Goal: Task Accomplishment & Management: Complete application form

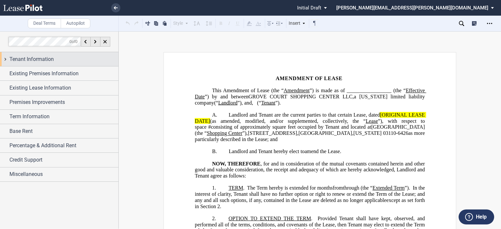
click at [51, 57] on span "Tenant Information" at bounding box center [31, 59] width 44 height 8
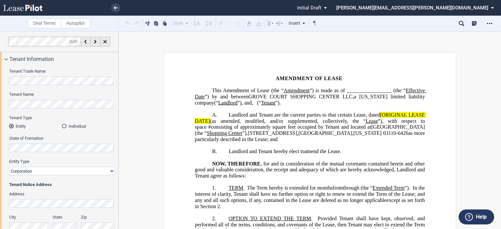
click at [7, 101] on div "Tenant Trade Name Tenant Name Tenant Type Entity Individual State of Formation …" at bounding box center [59, 199] width 118 height 267
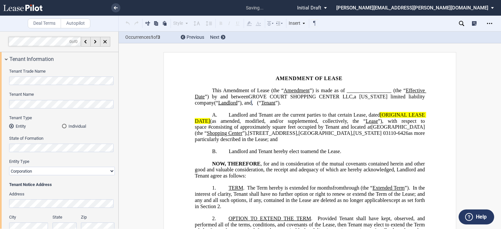
click at [7, 143] on div "Tenant Trade Name Tenant Name Tenant Type Entity Individual State of Formation …" at bounding box center [59, 199] width 118 height 267
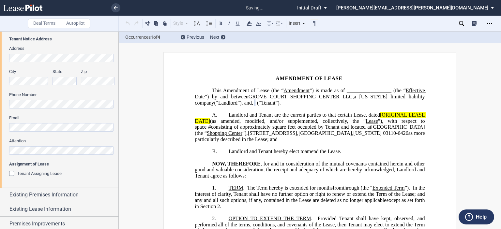
scroll to position [147, 0]
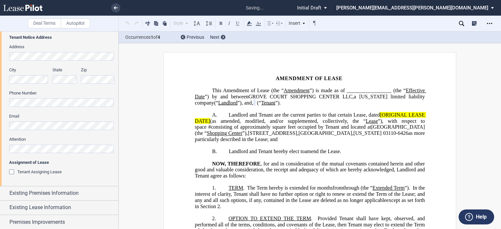
click at [13, 170] on div "Tenant Assigning Lease" at bounding box center [12, 172] width 7 height 7
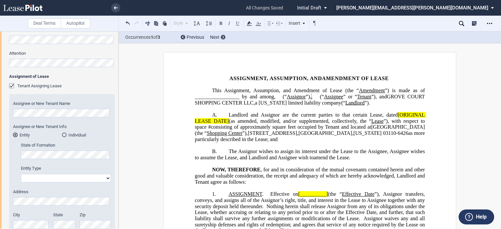
scroll to position [236, 0]
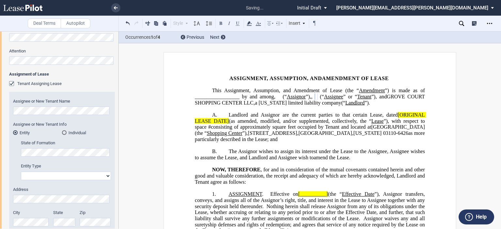
click at [105, 174] on select "Corporation Limited Liability Company General Partnership Limited Partnership O…" at bounding box center [66, 176] width 90 height 8
select select "corporation"
click at [21, 172] on select "Corporation Limited Liability Company General Partnership Limited Partnership O…" at bounding box center [66, 176] width 90 height 8
drag, startPoint x: 116, startPoint y: 148, endPoint x: 118, endPoint y: 124, distance: 24.2
click at [118, 124] on div at bounding box center [59, 129] width 119 height 197
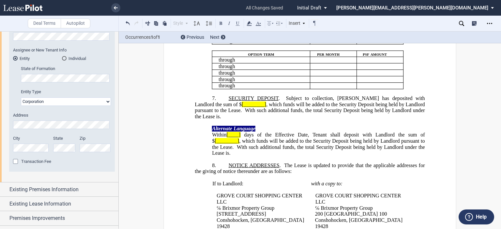
scroll to position [727, 0]
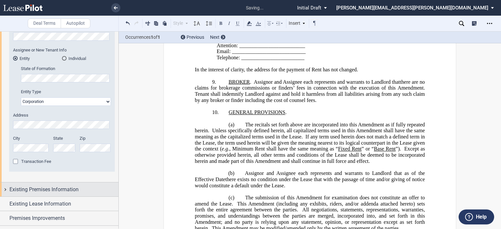
click at [47, 193] on span "Existing Premises Information" at bounding box center [43, 190] width 69 height 8
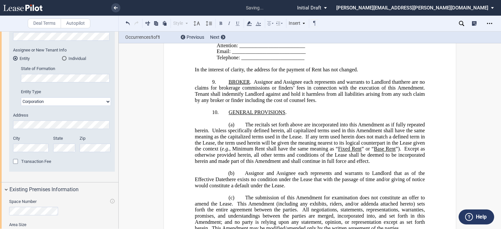
scroll to position [420, 0]
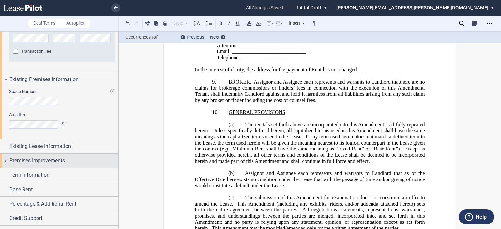
click at [46, 162] on span "Premises Improvements" at bounding box center [36, 161] width 55 height 8
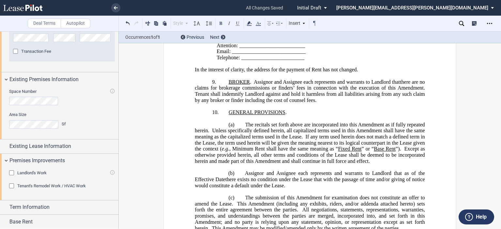
scroll to position [463, 0]
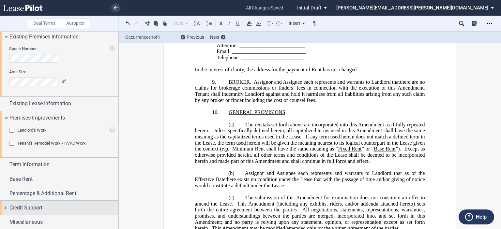
click at [36, 206] on span "Credit Support" at bounding box center [25, 208] width 33 height 8
click at [14, 220] on div "Existing Guarantor" at bounding box center [12, 221] width 7 height 7
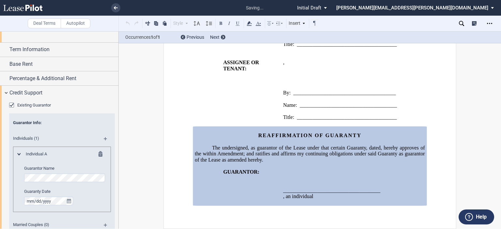
scroll to position [596, 0]
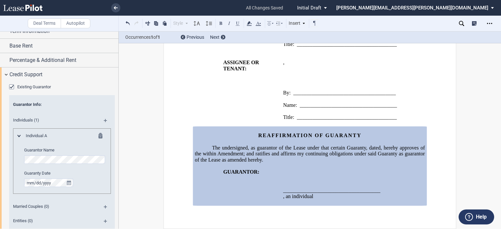
drag, startPoint x: 99, startPoint y: 135, endPoint x: 103, endPoint y: 181, distance: 46.1
click at [99, 135] on md-icon at bounding box center [102, 137] width 8 height 8
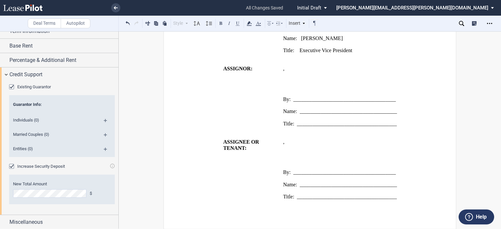
scroll to position [1147, 0]
click at [106, 134] on md-icon at bounding box center [108, 137] width 9 height 8
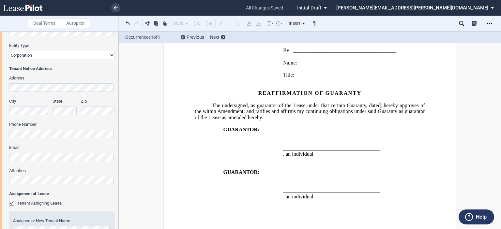
scroll to position [55, 0]
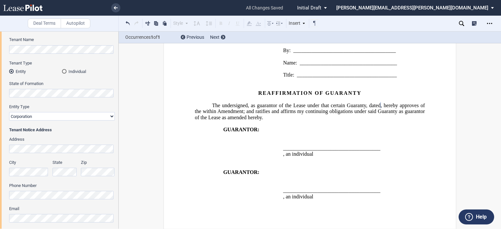
click at [495, 171] on div "Deal Terms Autopilot Style Normal 8pt 9pt 10pt 10.5pt 11pt 12pt 14pt 16pt Norma…" at bounding box center [250, 130] width 501 height 198
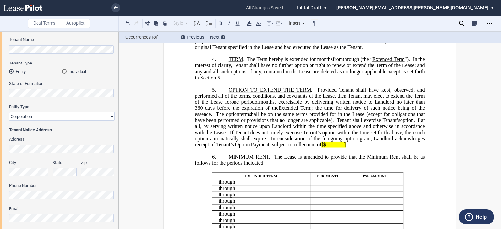
scroll to position [241, 0]
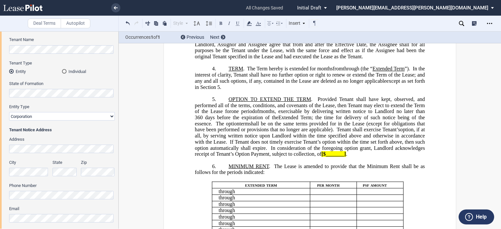
drag, startPoint x: 118, startPoint y: 81, endPoint x: 119, endPoint y: 92, distance: 11.1
click at [119, 94] on div "Deal Terms Autopilot Style Normal 8pt 9pt 10pt 10.5pt 11pt 12pt 14pt 16pt Norma…" at bounding box center [250, 130] width 501 height 198
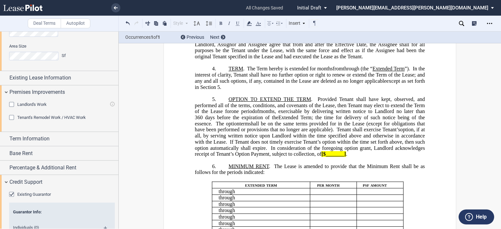
scroll to position [493, 0]
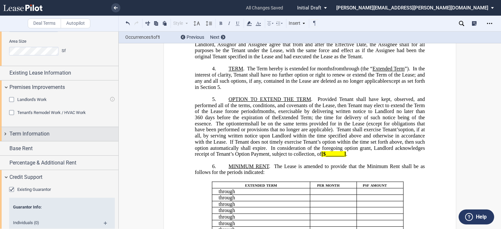
click at [70, 138] on div "Term Information" at bounding box center [59, 134] width 118 height 14
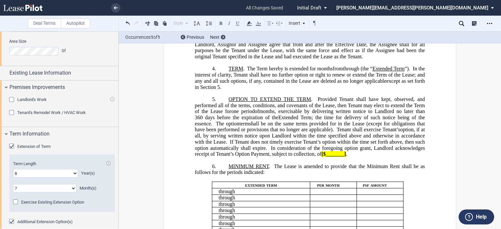
click at [13, 145] on div "Extension of Term" at bounding box center [12, 147] width 7 height 7
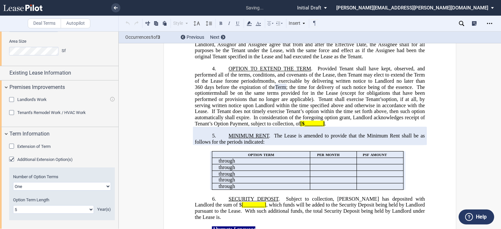
click at [12, 159] on div "Additional Extension Option(s)" at bounding box center [12, 160] width 7 height 7
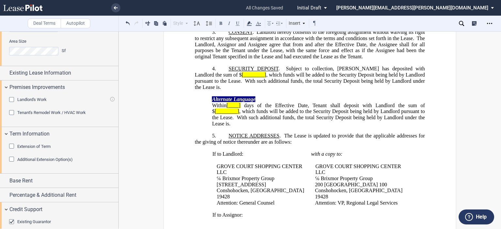
drag, startPoint x: 119, startPoint y: 157, endPoint x: 117, endPoint y: 169, distance: 11.8
click at [117, 172] on div "Deal Terms Autopilot Style Normal 8pt 9pt 10pt 10.5pt 11pt 12pt 14pt 16pt Norma…" at bounding box center [250, 130] width 501 height 198
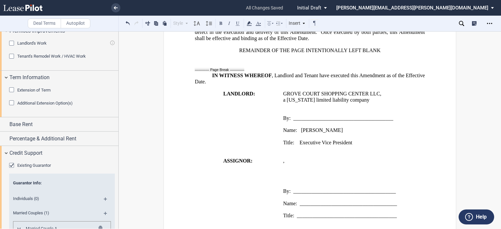
scroll to position [754, 0]
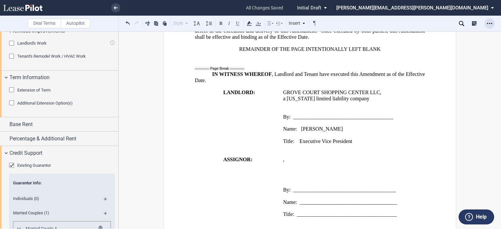
click at [490, 24] on icon "Open Lease options menu" at bounding box center [489, 23] width 5 height 5
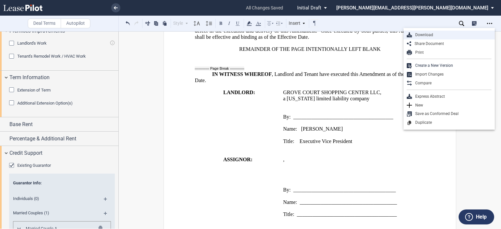
click at [428, 36] on div "Download" at bounding box center [452, 35] width 80 height 6
